Goal: Information Seeking & Learning: Find specific fact

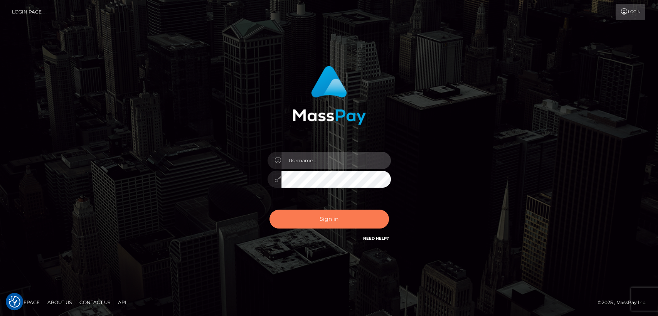
type input "[DOMAIN_NAME]"
click at [311, 215] on button "Sign in" at bounding box center [328, 219] width 119 height 19
type input "[DOMAIN_NAME]"
click at [308, 219] on button "Sign in" at bounding box center [328, 219] width 119 height 19
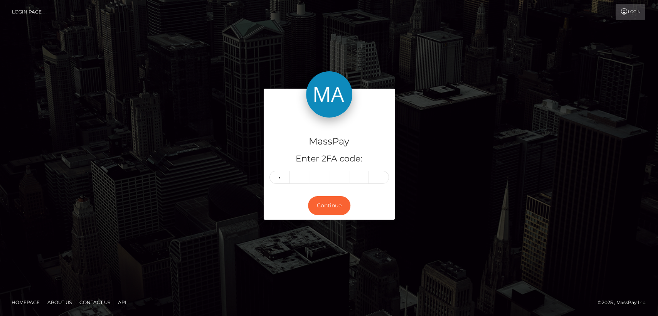
type input "0"
type input "1"
type input "2"
type input "4"
type input "7"
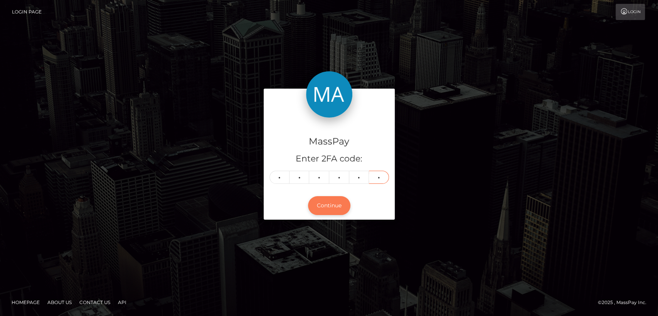
type input "5"
click at [325, 203] on button "Continue" at bounding box center [329, 205] width 42 height 19
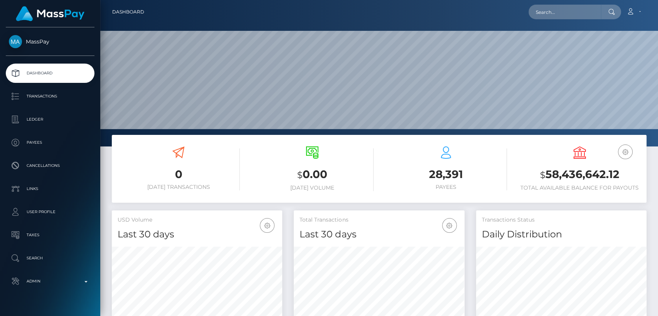
scroll to position [136, 170]
click at [573, 22] on nav "Dashboard Loading... Loading... Account Edit Profile" at bounding box center [379, 12] width 558 height 24
click at [570, 15] on input "text" at bounding box center [564, 12] width 72 height 15
paste input "grigoreraduadrian@yahoo.com"
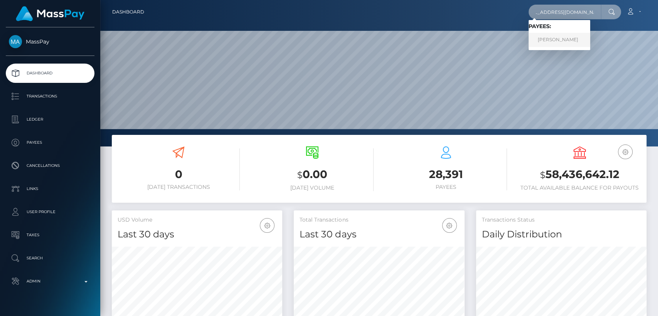
type input "grigoreraduadrian@yahoo.com"
click at [546, 39] on link "Radu Adrian Grigore" at bounding box center [559, 40] width 62 height 14
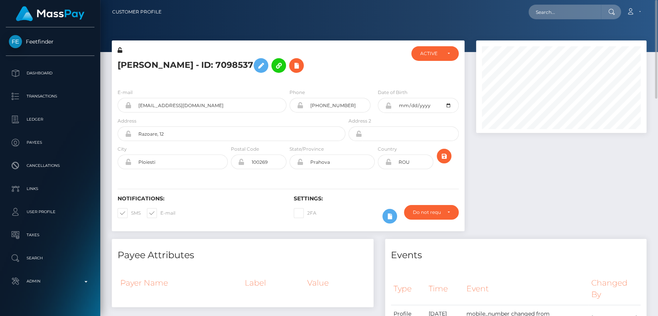
click at [128, 66] on h5 "Radu Adrian Grigore - ID: 7098537" at bounding box center [230, 65] width 224 height 22
copy h5 "Radu"
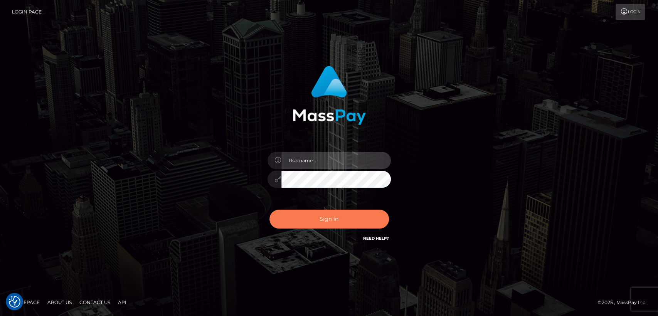
type input "nt.es"
click at [283, 210] on button "Sign in" at bounding box center [328, 219] width 119 height 19
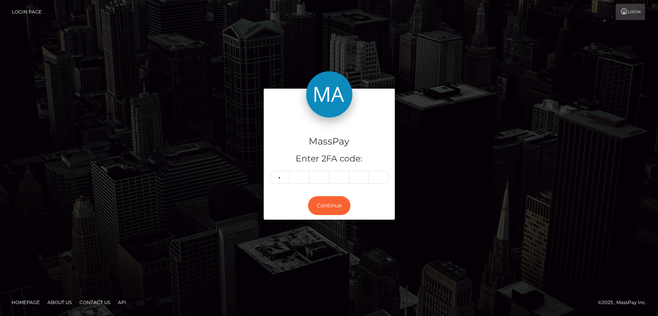
type input "4"
type input "7"
type input "5"
type input "3"
type input "7"
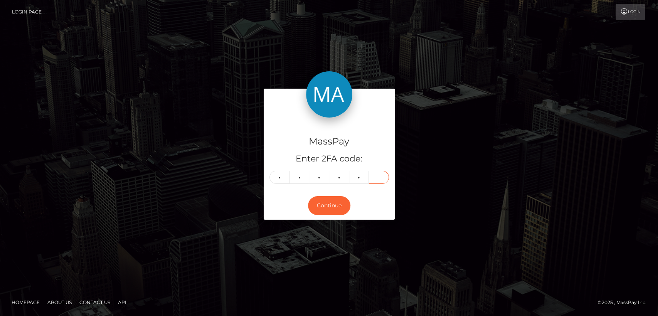
type input "7"
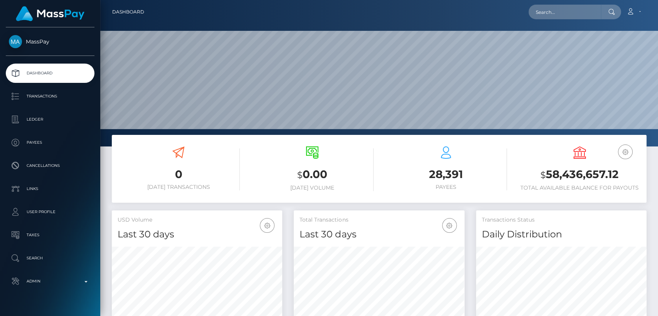
scroll to position [136, 170]
click at [635, 24] on div at bounding box center [379, 73] width 558 height 146
click at [574, 10] on input "text" at bounding box center [564, 12] width 72 height 15
paste input "moirahermione@hotmail.fi"
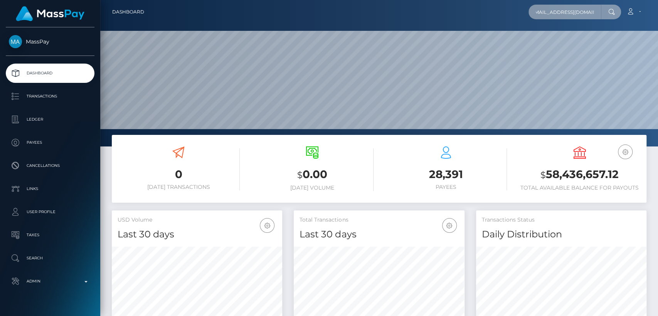
type input "moirahermione@hotmail.fi"
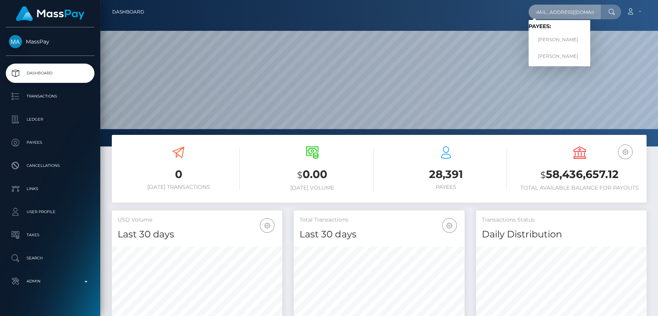
scroll to position [0, 0]
click at [560, 40] on link "TERHI MARIA LEHTINEN-FAGERSTEDT" at bounding box center [559, 40] width 62 height 14
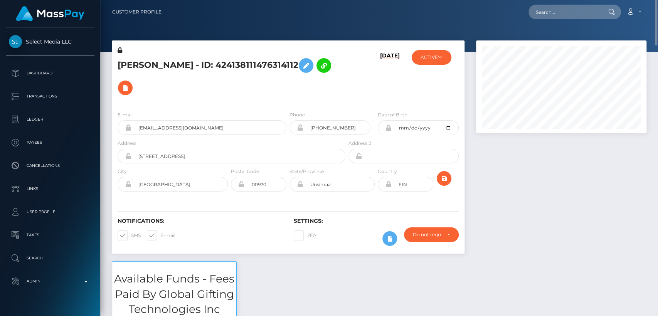
click at [135, 59] on h5 "[PERSON_NAME] - ID: 424138111476314112" at bounding box center [230, 76] width 224 height 45
click at [134, 59] on h5 "[PERSON_NAME] - ID: 424138111476314112" at bounding box center [230, 76] width 224 height 45
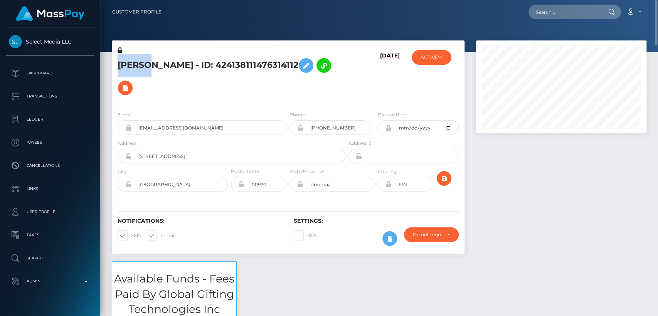
click at [134, 59] on h5 "[PERSON_NAME] - ID: 424138111476314112" at bounding box center [230, 76] width 224 height 45
click at [133, 59] on h5 "[PERSON_NAME] - ID: 424138111476314112" at bounding box center [230, 76] width 224 height 45
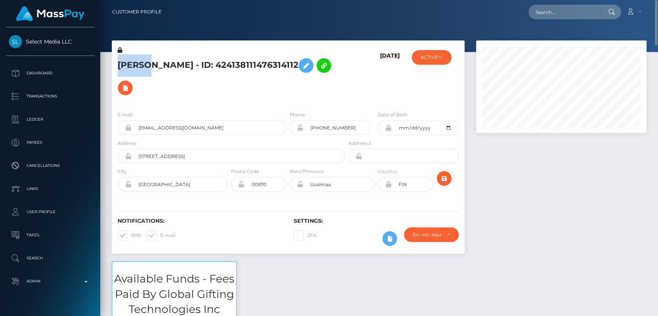
click at [133, 59] on h5 "[PERSON_NAME] - ID: 424138111476314112" at bounding box center [230, 76] width 224 height 45
copy h5 "TERHI"
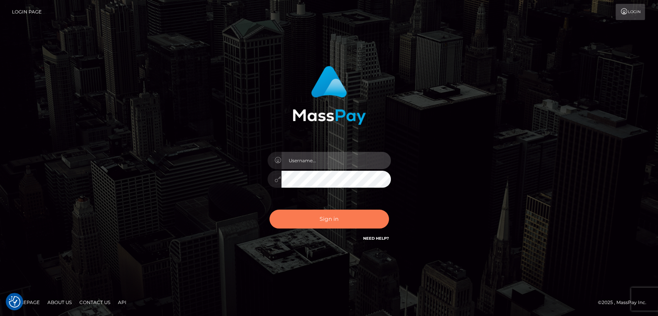
type input "nt.es"
click at [321, 215] on button "Sign in" at bounding box center [328, 219] width 119 height 19
type input "[DOMAIN_NAME]"
click at [319, 216] on button "Sign in" at bounding box center [328, 219] width 119 height 19
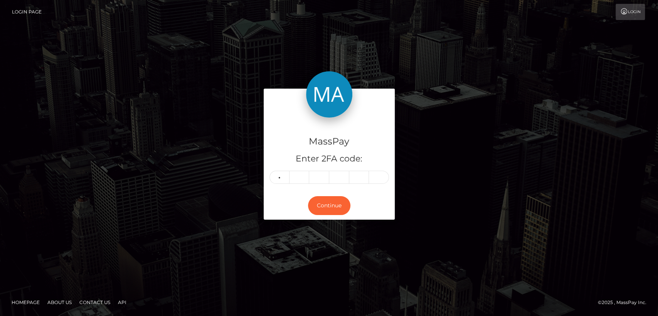
type input "1"
type input "4"
type input "3"
type input "5"
type input "3"
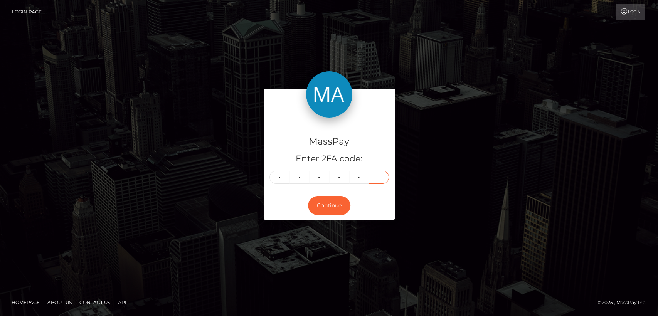
type input "7"
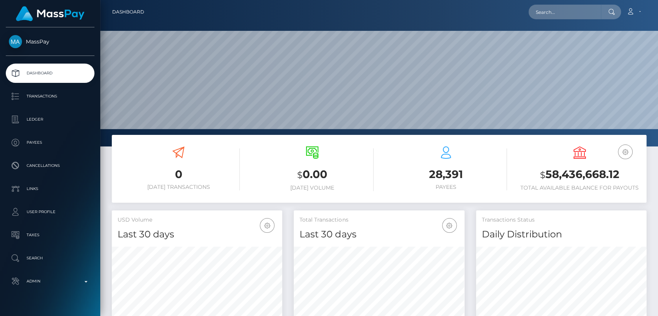
scroll to position [136, 170]
click at [577, 13] on input "text" at bounding box center [564, 12] width 72 height 15
paste input "veeravalto@gmail.com"
type input "veeravalto@gmail.com"
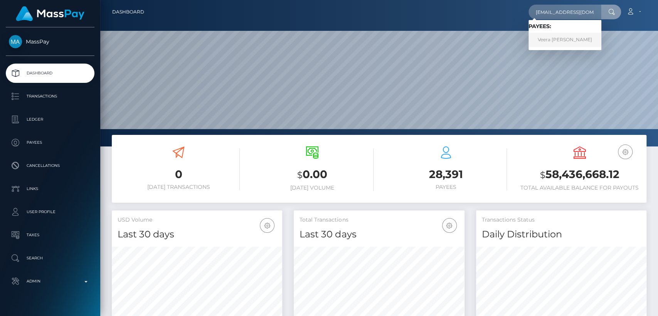
click at [563, 39] on link "Veera Emilia Haenninen" at bounding box center [564, 40] width 73 height 14
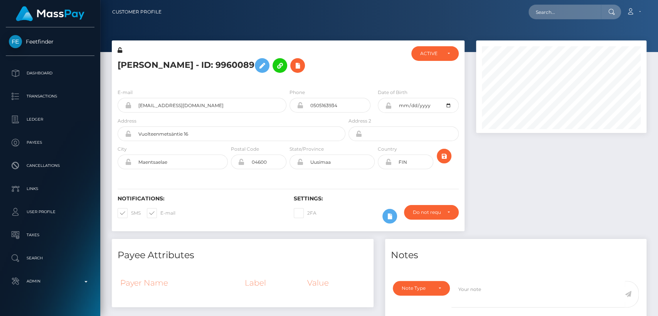
scroll to position [93, 170]
click at [124, 62] on h5 "Veera Emilia Haenninen - ID: 9960089" at bounding box center [230, 65] width 224 height 22
copy h5 "Veera"
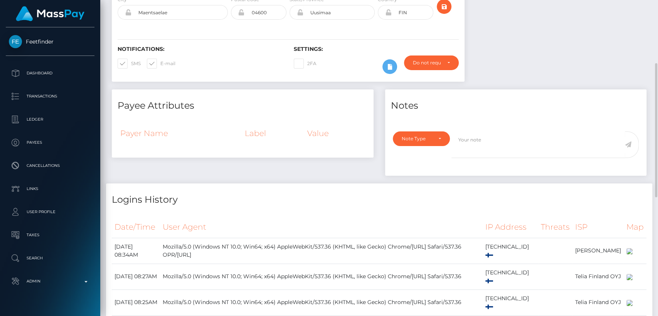
scroll to position [0, 0]
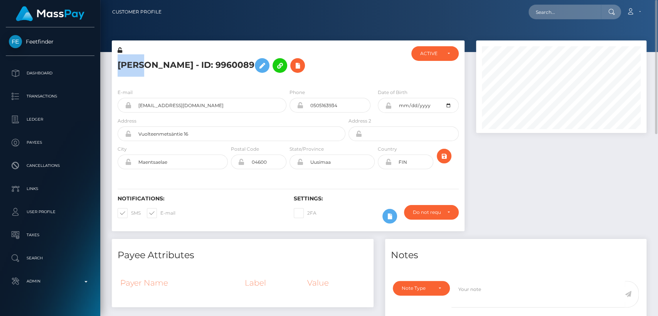
copy h5 "Veera"
click at [574, 12] on input "text" at bounding box center [564, 12] width 72 height 15
paste input "finetoasterwineuk@gmail.com"
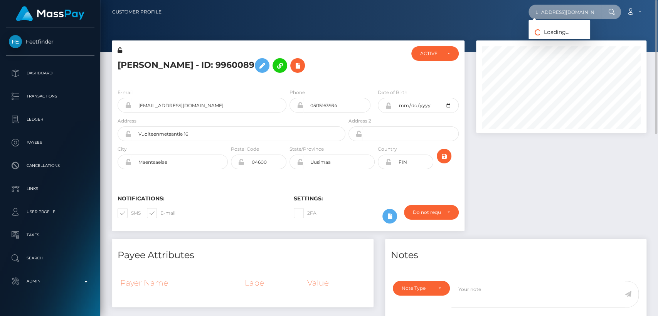
type input "finetoasterwineuk@gmail.com"
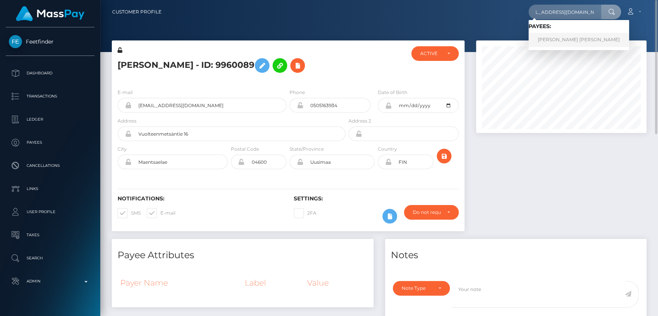
scroll to position [0, 0]
click at [575, 40] on link "Nicola Karen Foster" at bounding box center [578, 40] width 101 height 14
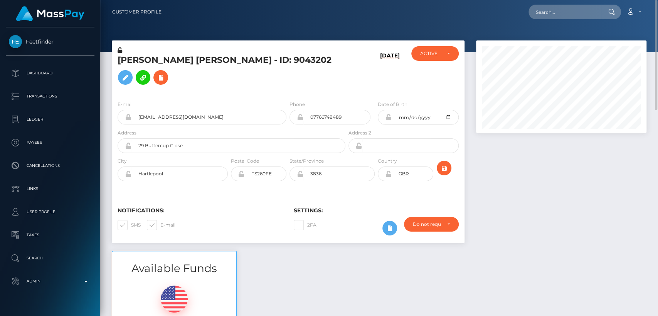
click at [128, 66] on h5 "[PERSON_NAME] [PERSON_NAME] - ID: 9043202" at bounding box center [230, 71] width 224 height 34
copy h5 "[PERSON_NAME]"
click at [256, 266] on div "Available Funds $0.00 USD Balance" at bounding box center [379, 307] width 546 height 113
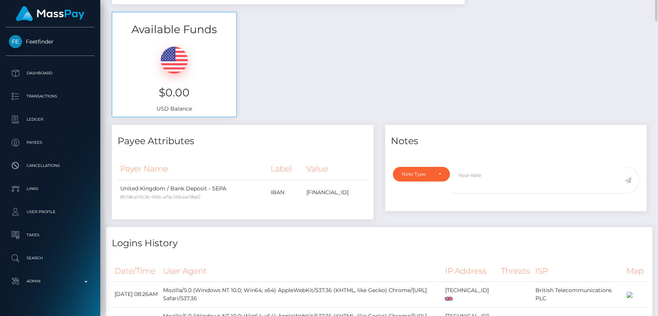
scroll to position [590, 0]
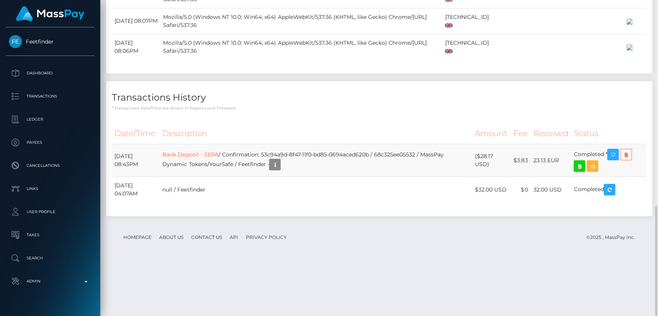
drag, startPoint x: 168, startPoint y: 207, endPoint x: 115, endPoint y: 207, distance: 52.8
click at [115, 177] on td "[DATE] 08:43PM" at bounding box center [136, 160] width 48 height 33
copy td "[DATE]"
click at [254, 144] on th "Description" at bounding box center [316, 133] width 312 height 21
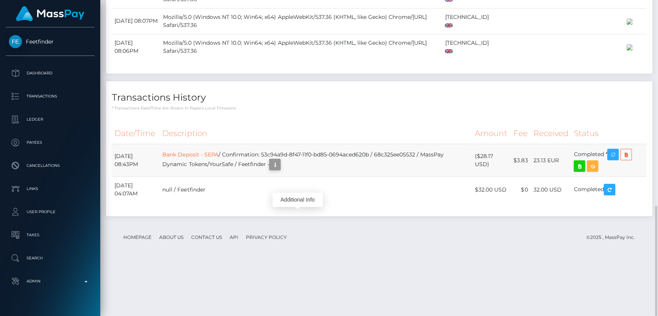
click at [279, 170] on icon "button" at bounding box center [274, 165] width 9 height 10
click at [297, 196] on div "Additional Info" at bounding box center [298, 200] width 50 height 14
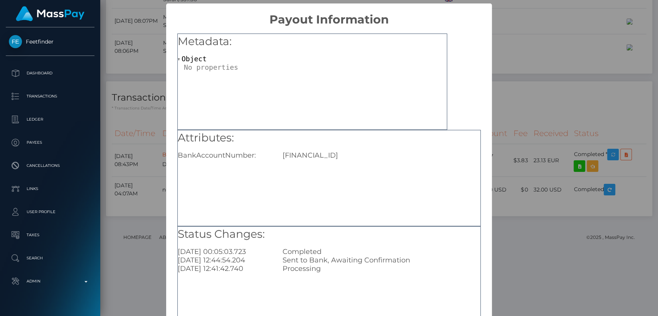
click at [338, 155] on div "GB45NWBK60065784501531" at bounding box center [381, 155] width 209 height 8
copy div "GB45NWBK60065784501531"
click at [621, 174] on div "× Payout Information Metadata: Object Attributes: BankAccountNumber: GB45NWBK60…" at bounding box center [329, 158] width 658 height 316
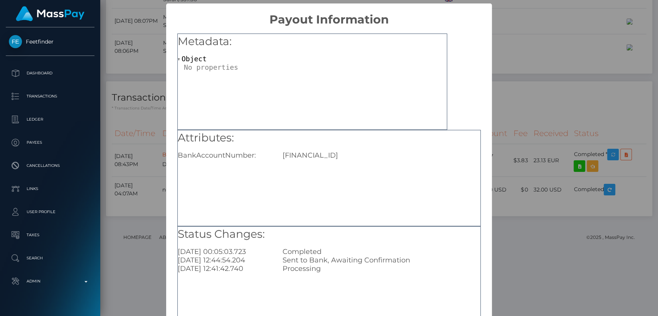
click at [621, 174] on div "× Payout Information Metadata: Object Attributes: BankAccountNumber: GB45NWBK60…" at bounding box center [329, 158] width 658 height 316
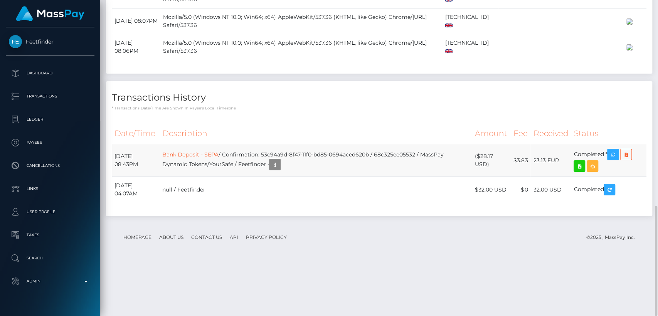
drag, startPoint x: 562, startPoint y: 214, endPoint x: 536, endPoint y: 212, distance: 26.2
click at [536, 177] on td "23.13 EUR" at bounding box center [550, 160] width 40 height 33
copy td "23.13 EUR"
click at [231, 144] on th "Description" at bounding box center [316, 133] width 312 height 21
click at [279, 170] on icon "button" at bounding box center [274, 165] width 9 height 10
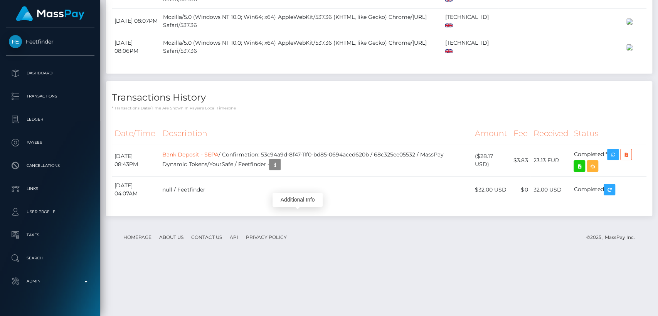
click at [298, 199] on div "Additional Info" at bounding box center [298, 200] width 50 height 14
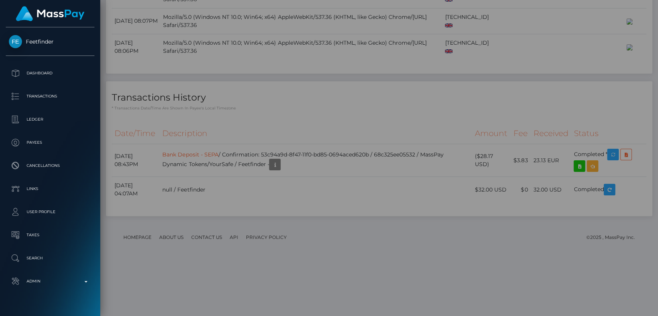
scroll to position [0, 0]
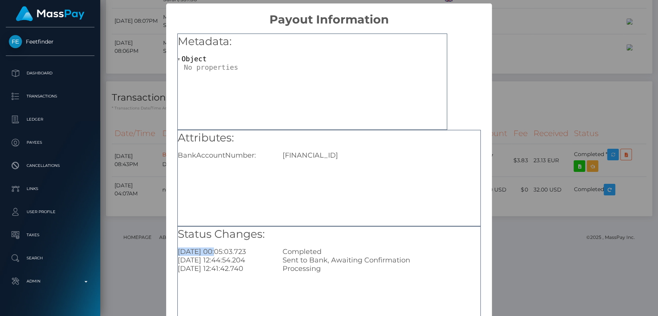
drag, startPoint x: 214, startPoint y: 252, endPoint x: 176, endPoint y: 251, distance: 37.8
click at [176, 251] on div "2025-09-16 00:05:03.723" at bounding box center [224, 251] width 105 height 8
copy div "2025-09-16"
click at [524, 132] on div "× Payout Information Metadata: Object Attributes: BankAccountNumber: GB45NWBK60…" at bounding box center [329, 158] width 658 height 316
click at [524, 133] on div "× Payout Information Metadata: Object Attributes: BankAccountNumber: GB45NWBK60…" at bounding box center [329, 158] width 658 height 316
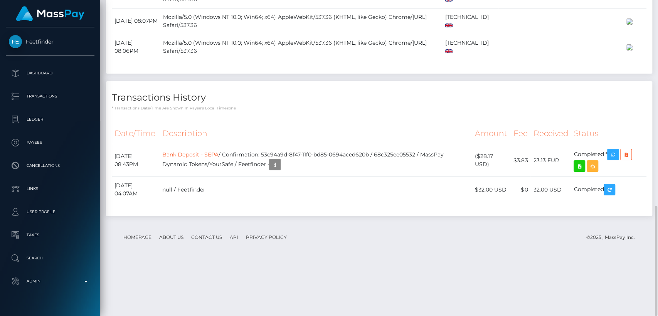
scroll to position [93, 170]
click at [216, 111] on p "* Transactions date/time are shown in payee's local timezone" at bounding box center [379, 108] width 535 height 6
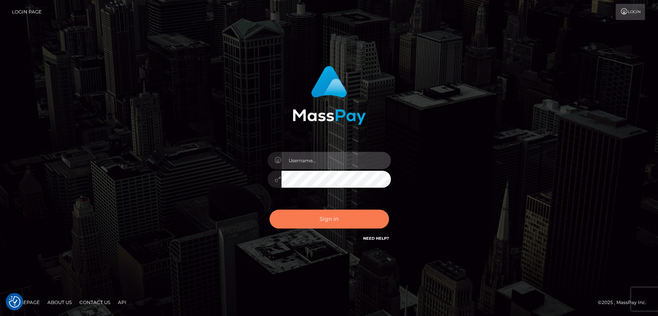
type input "[DOMAIN_NAME]"
click at [300, 222] on button "Sign in" at bounding box center [328, 219] width 119 height 19
type input "[DOMAIN_NAME]"
click at [299, 222] on button "Sign in" at bounding box center [328, 219] width 119 height 19
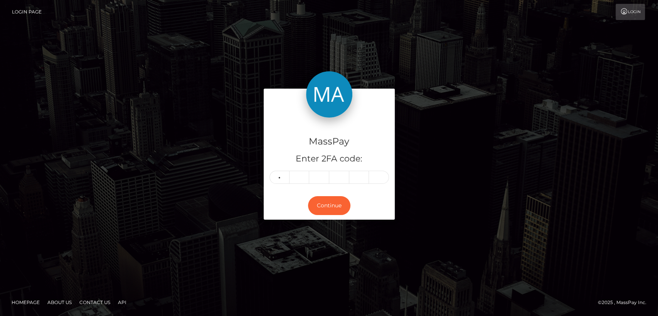
type input "2"
type input "0"
type input "1"
type input "9"
type input "1"
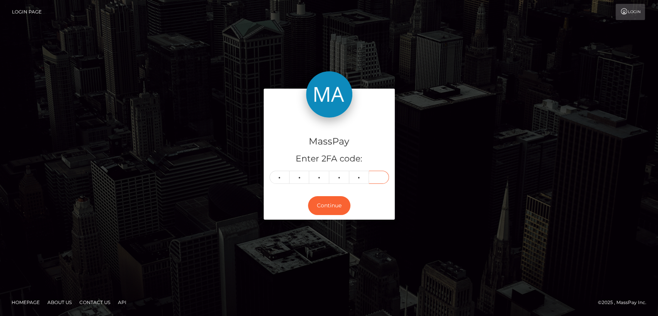
type input "0"
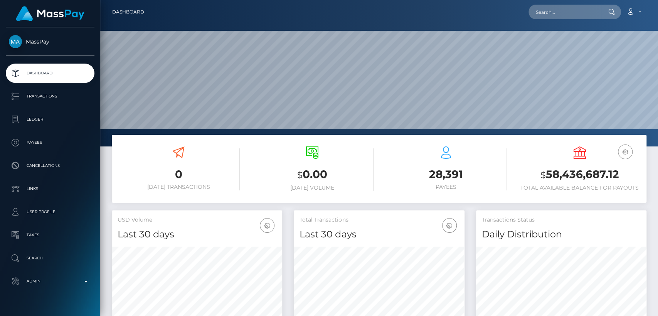
scroll to position [136, 170]
click at [586, 15] on input "text" at bounding box center [564, 12] width 72 height 15
paste input "[EMAIL_ADDRESS][DOMAIN_NAME]"
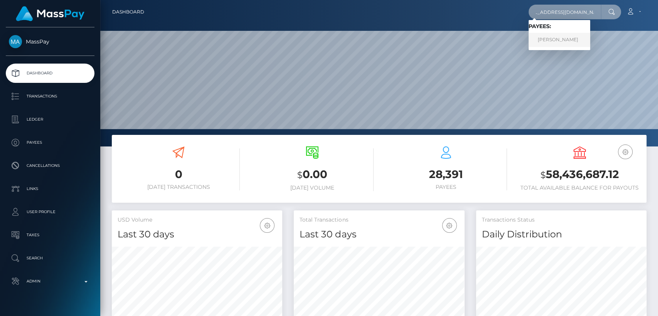
type input "[EMAIL_ADDRESS][DOMAIN_NAME]"
click at [575, 39] on link "[PERSON_NAME]" at bounding box center [559, 40] width 62 height 14
